Goal: Information Seeking & Learning: Understand process/instructions

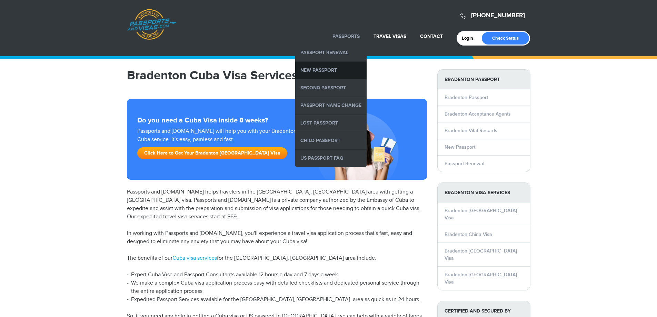
click at [329, 66] on link "New Passport" at bounding box center [330, 70] width 71 height 17
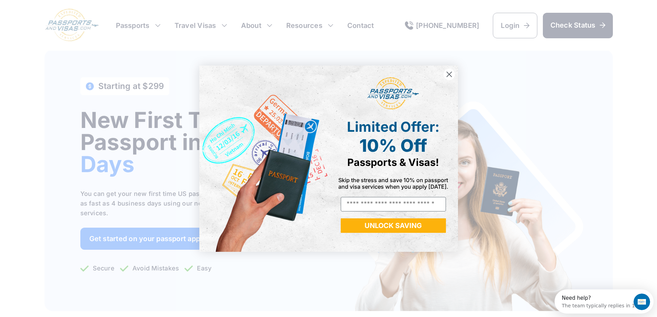
click at [449, 79] on circle "Close dialog" at bounding box center [448, 73] width 11 height 11
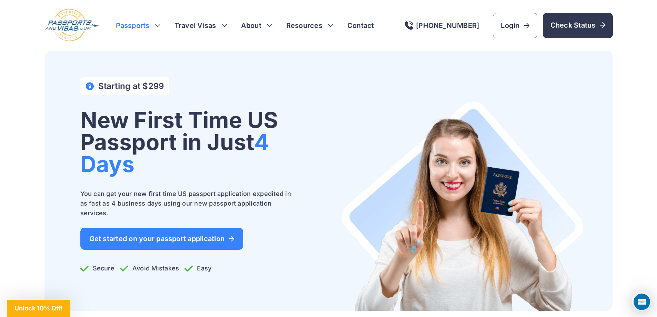
click at [160, 23] on h3 "Passports" at bounding box center [138, 26] width 45 height 10
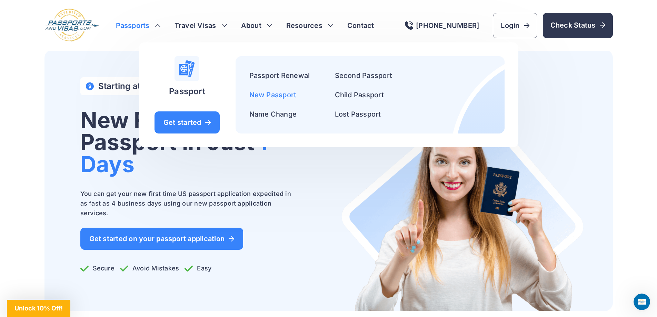
click at [264, 97] on link "New Passport" at bounding box center [273, 95] width 47 height 8
